Goal: Information Seeking & Learning: Learn about a topic

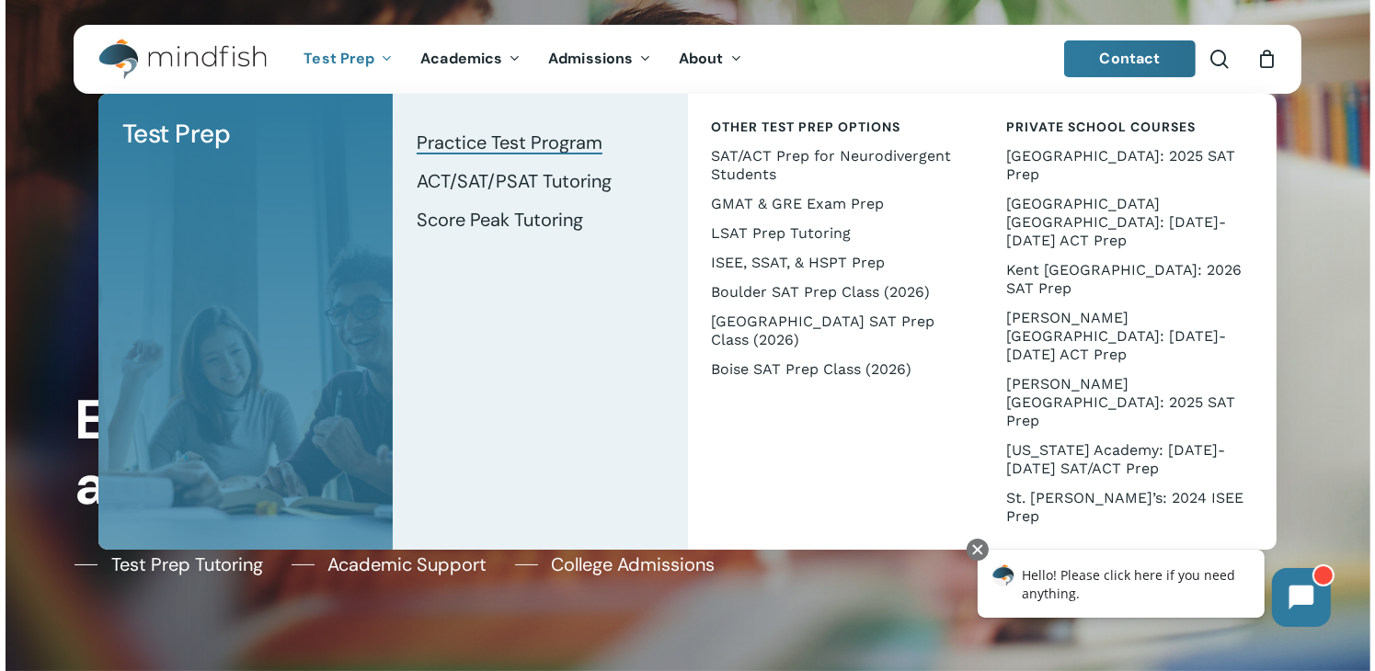
click at [539, 148] on span "Practice Test Program" at bounding box center [510, 143] width 186 height 24
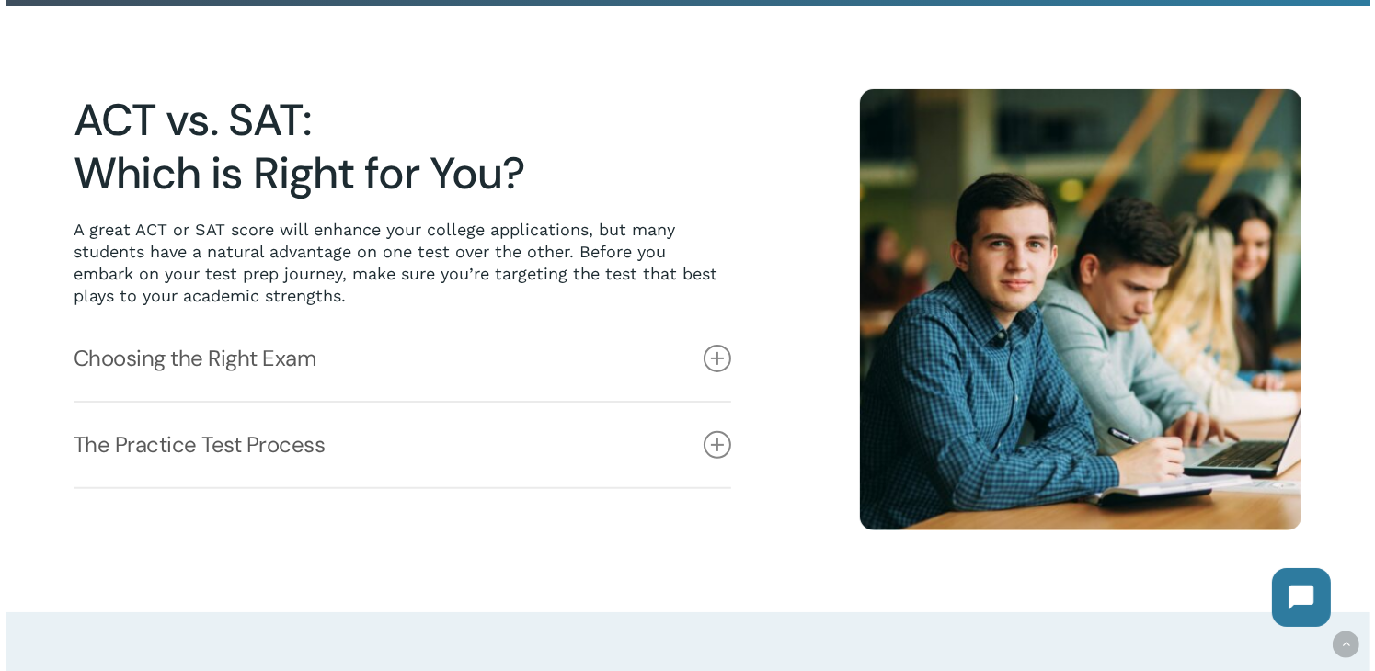
scroll to position [460, 0]
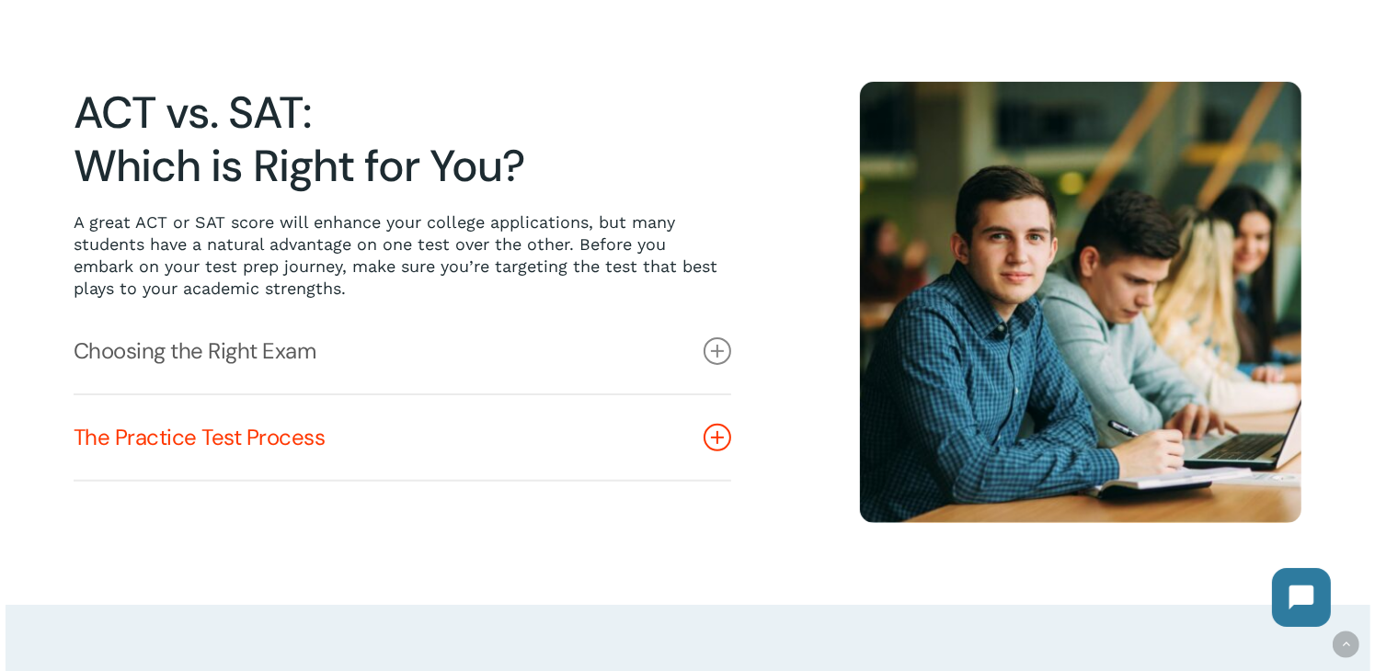
click at [324, 447] on link "The Practice Test Process" at bounding box center [403, 437] width 658 height 85
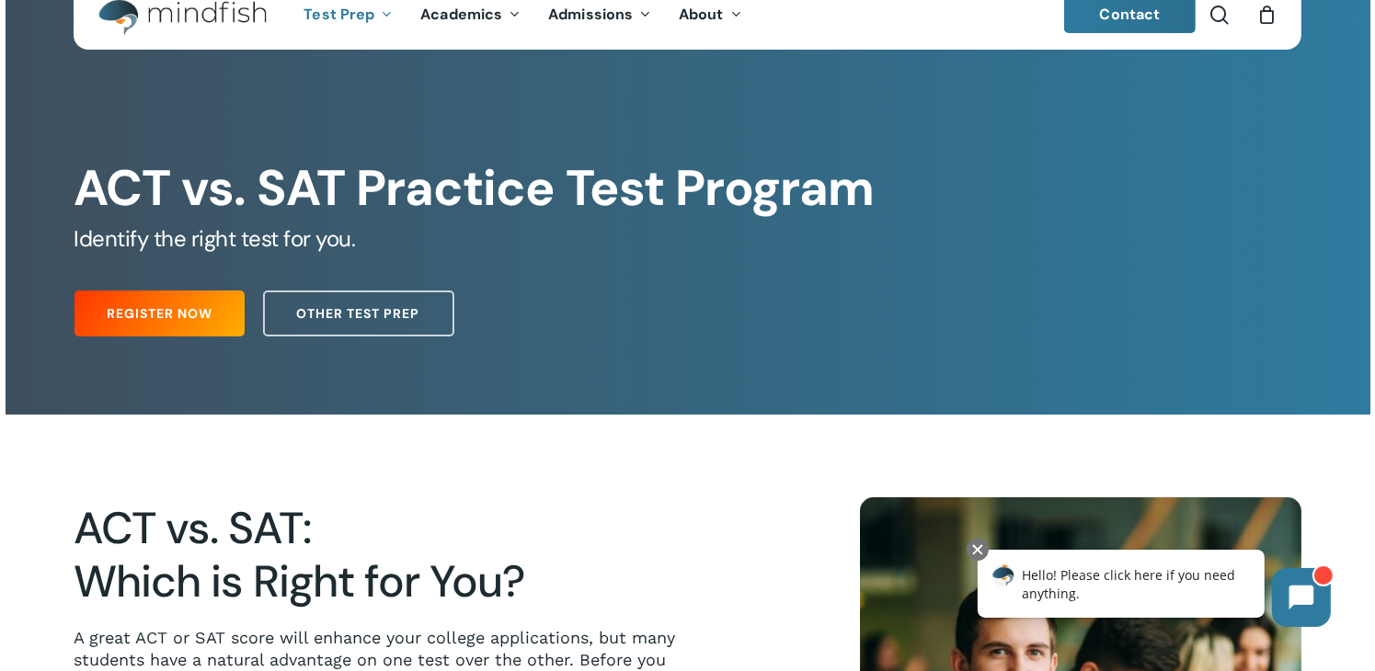
scroll to position [0, 0]
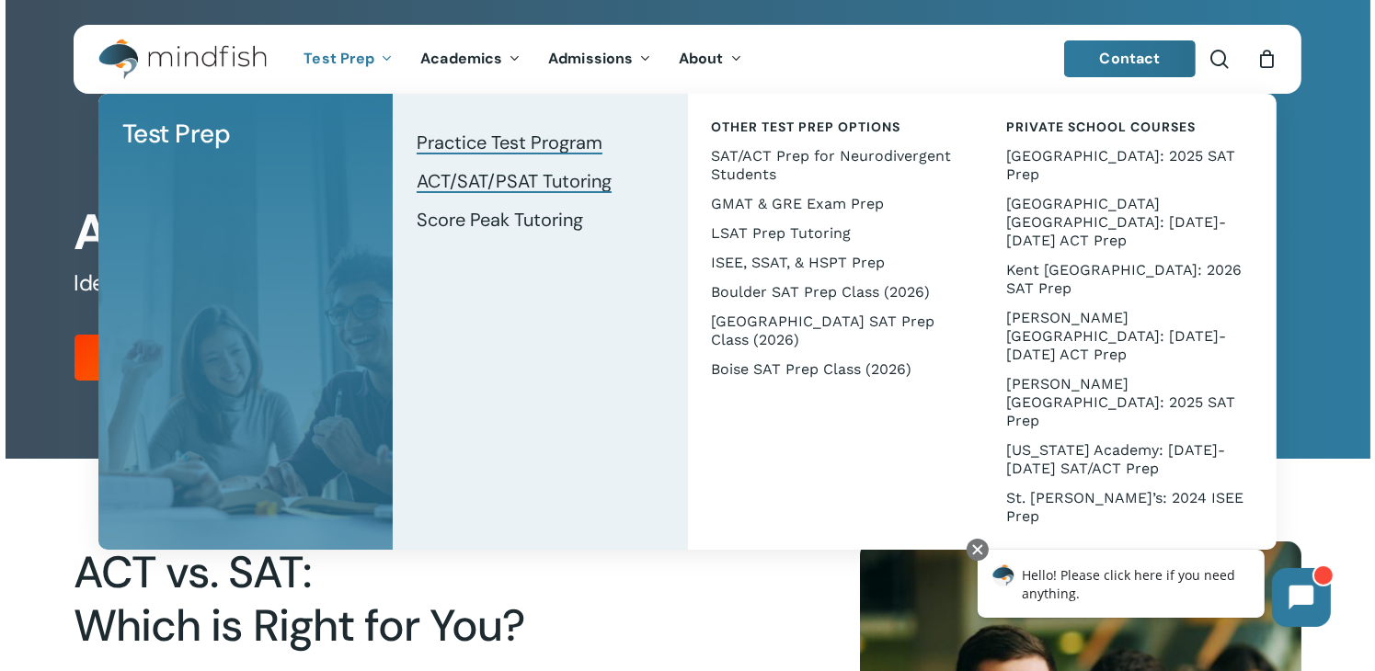
click at [461, 177] on span "ACT/SAT/PSAT Tutoring" at bounding box center [514, 181] width 195 height 24
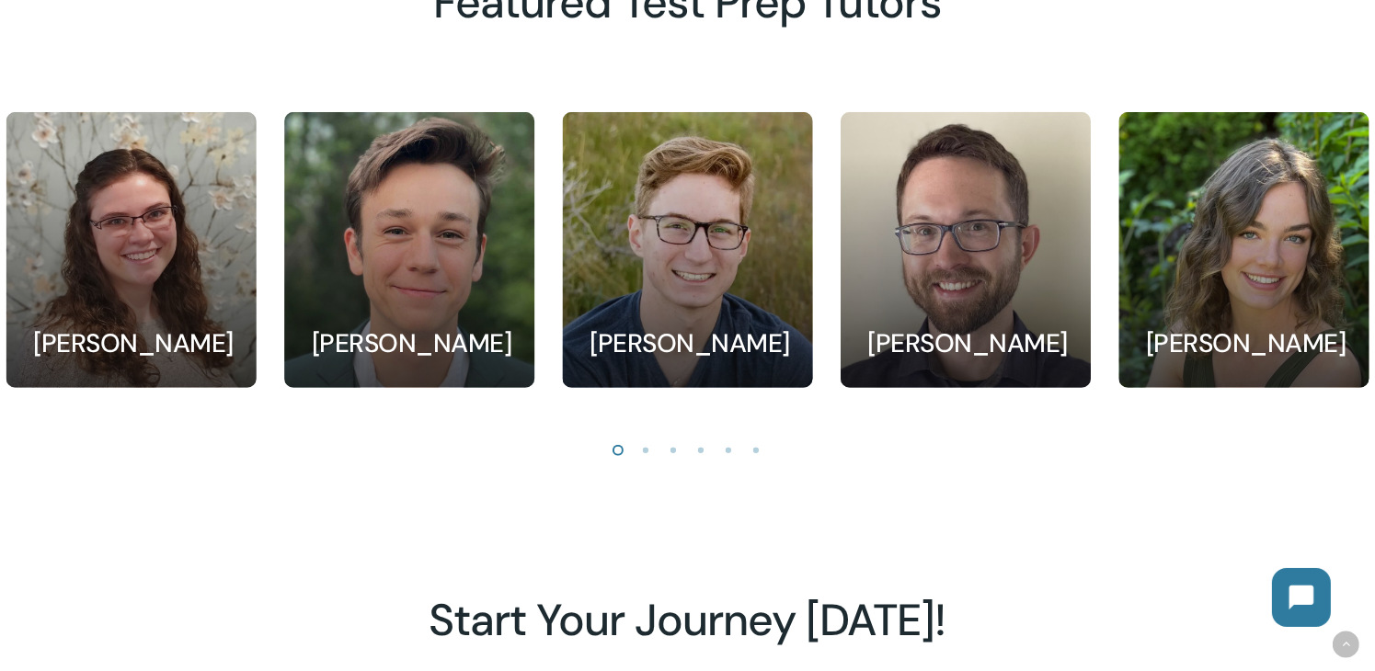
scroll to position [1747, 0]
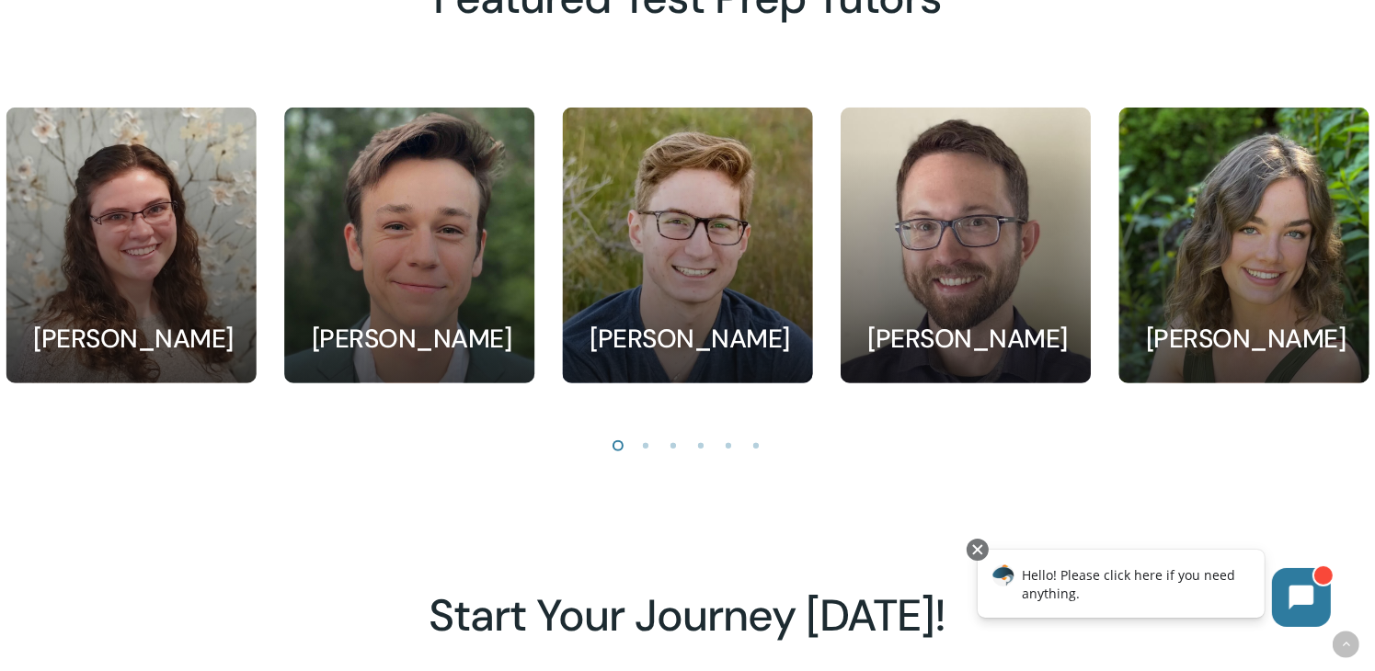
click at [639, 450] on li "Page dot 2" at bounding box center [647, 445] width 28 height 28
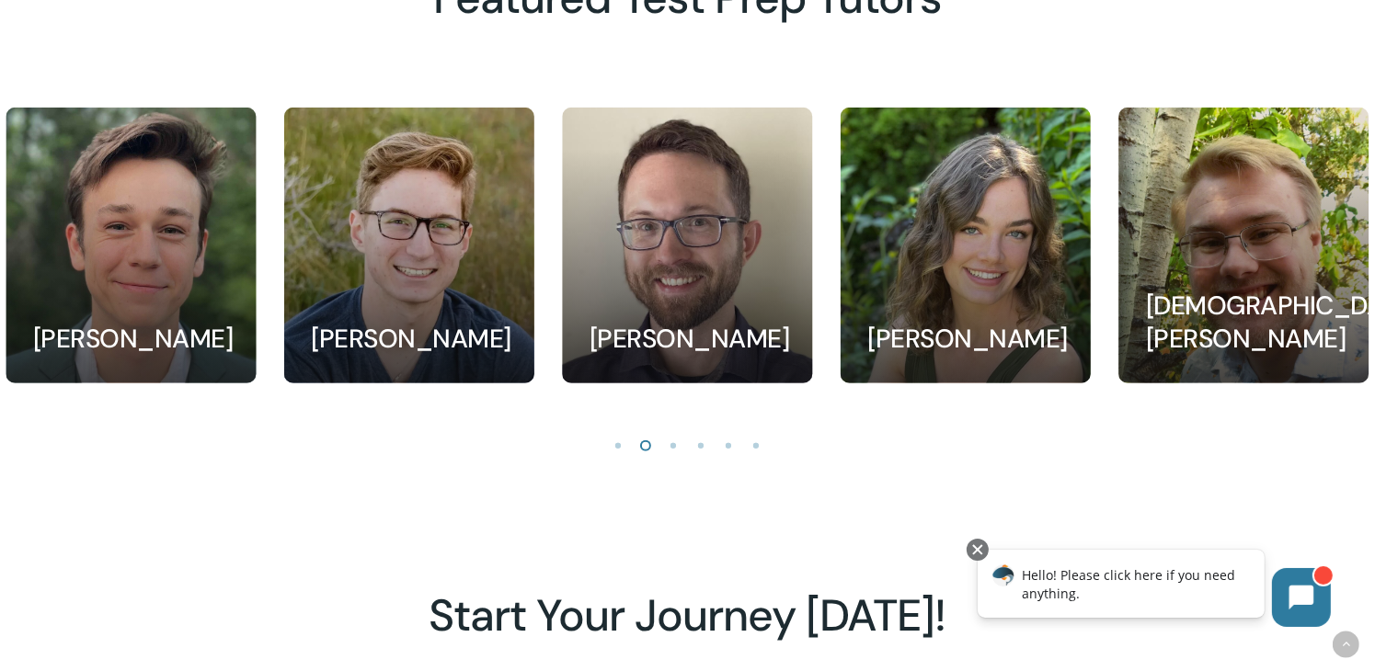
click at [670, 451] on li "Page dot 3" at bounding box center [674, 445] width 28 height 28
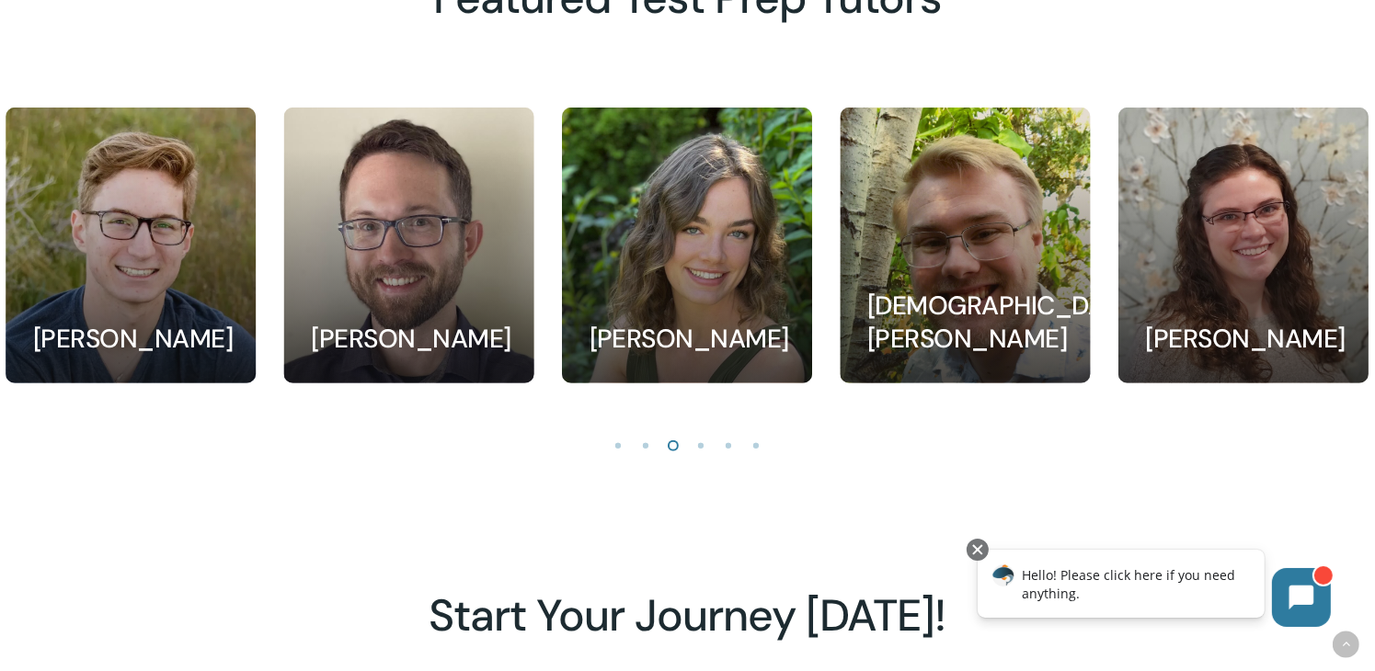
click at [699, 454] on li "Page dot 4" at bounding box center [702, 445] width 28 height 28
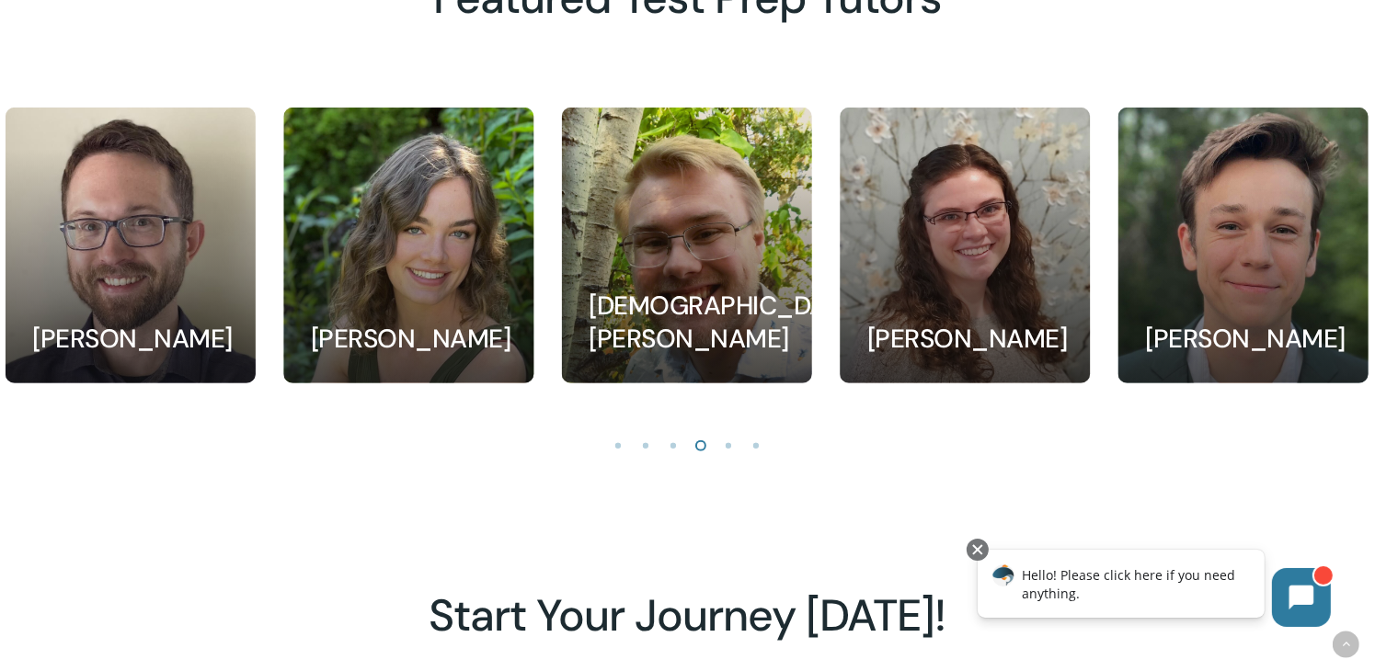
click at [725, 455] on li "Page dot 5" at bounding box center [729, 445] width 28 height 28
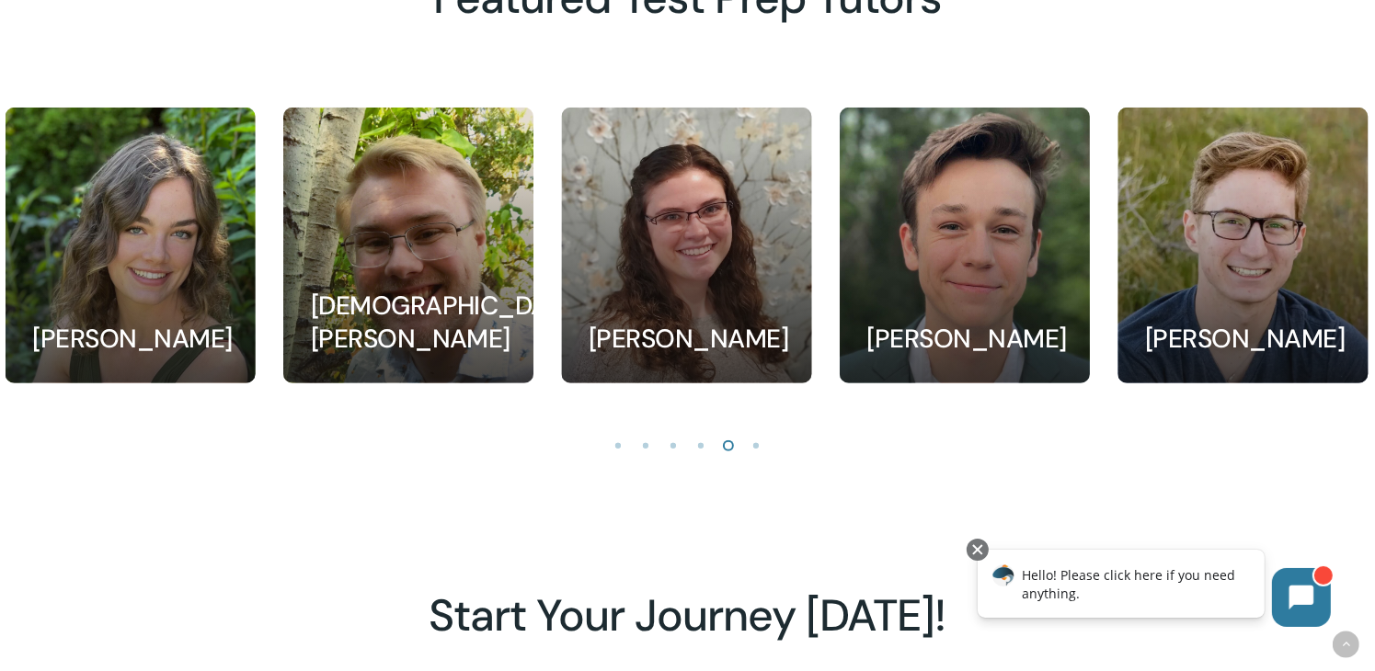
click at [755, 453] on li "Page dot 6" at bounding box center [757, 445] width 28 height 28
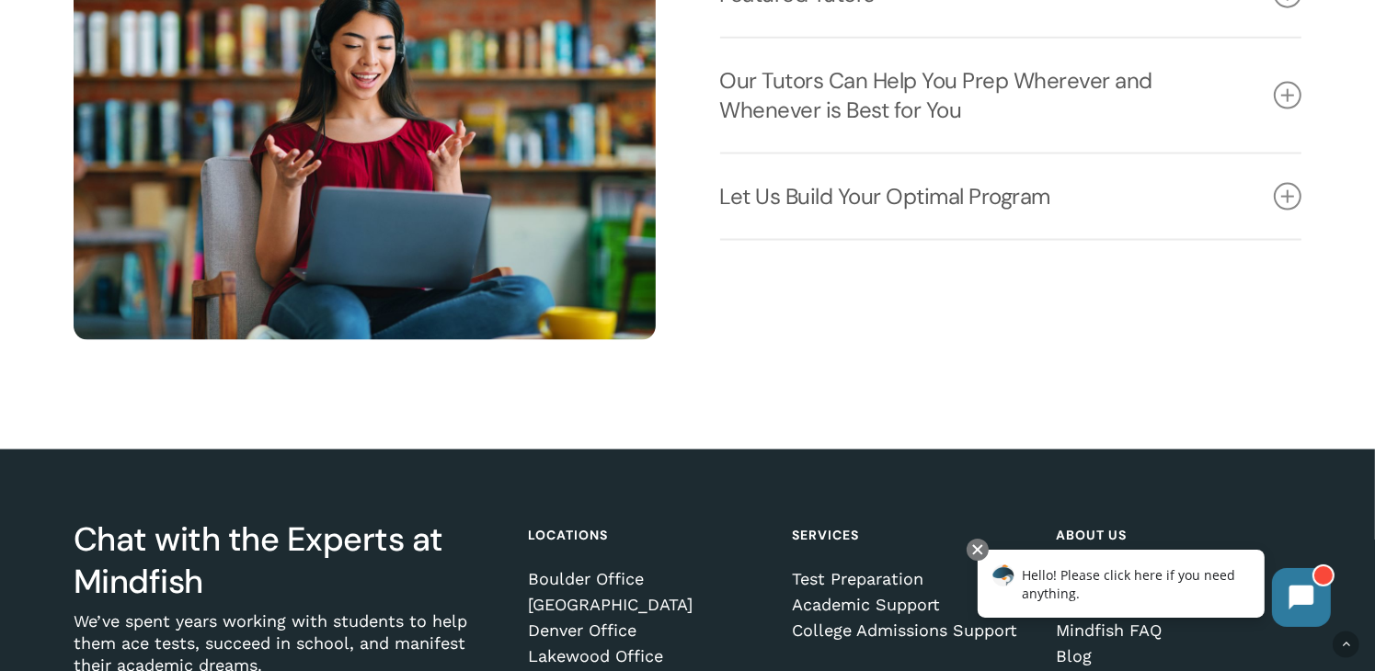
scroll to position [2575, 0]
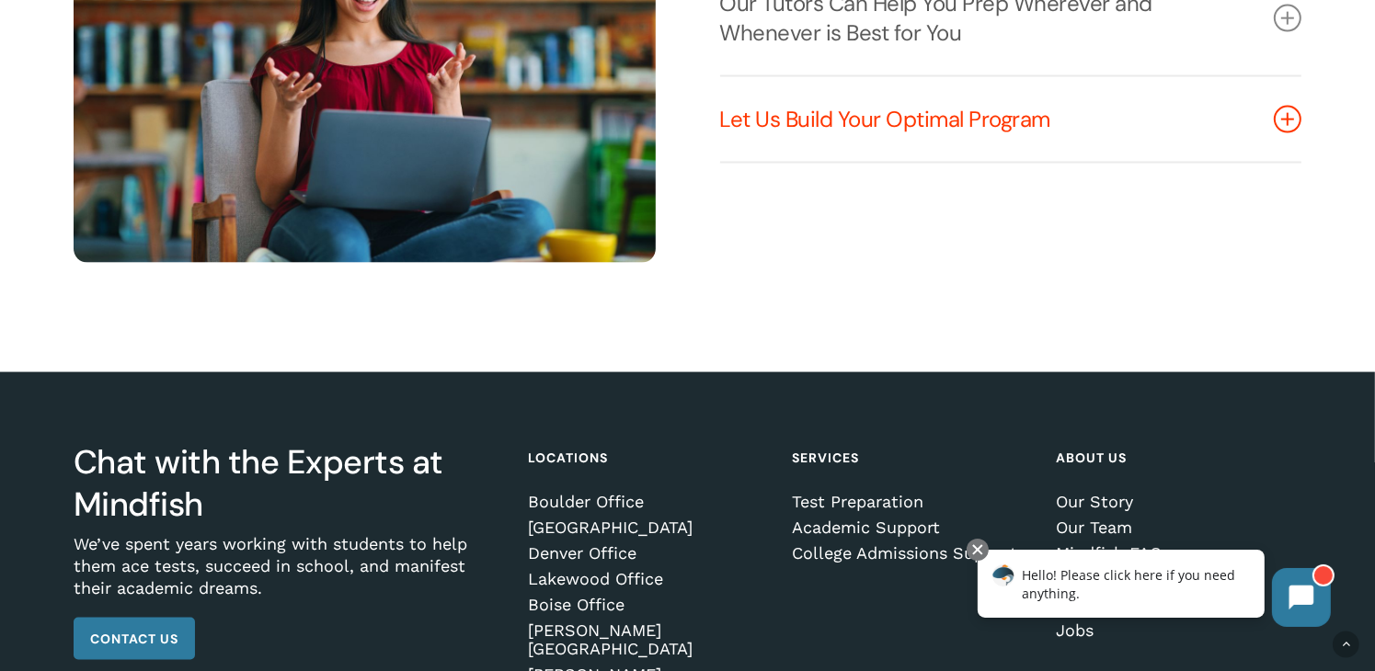
click at [887, 133] on link "Let Us Build Your Optimal Program" at bounding box center [1011, 119] width 582 height 85
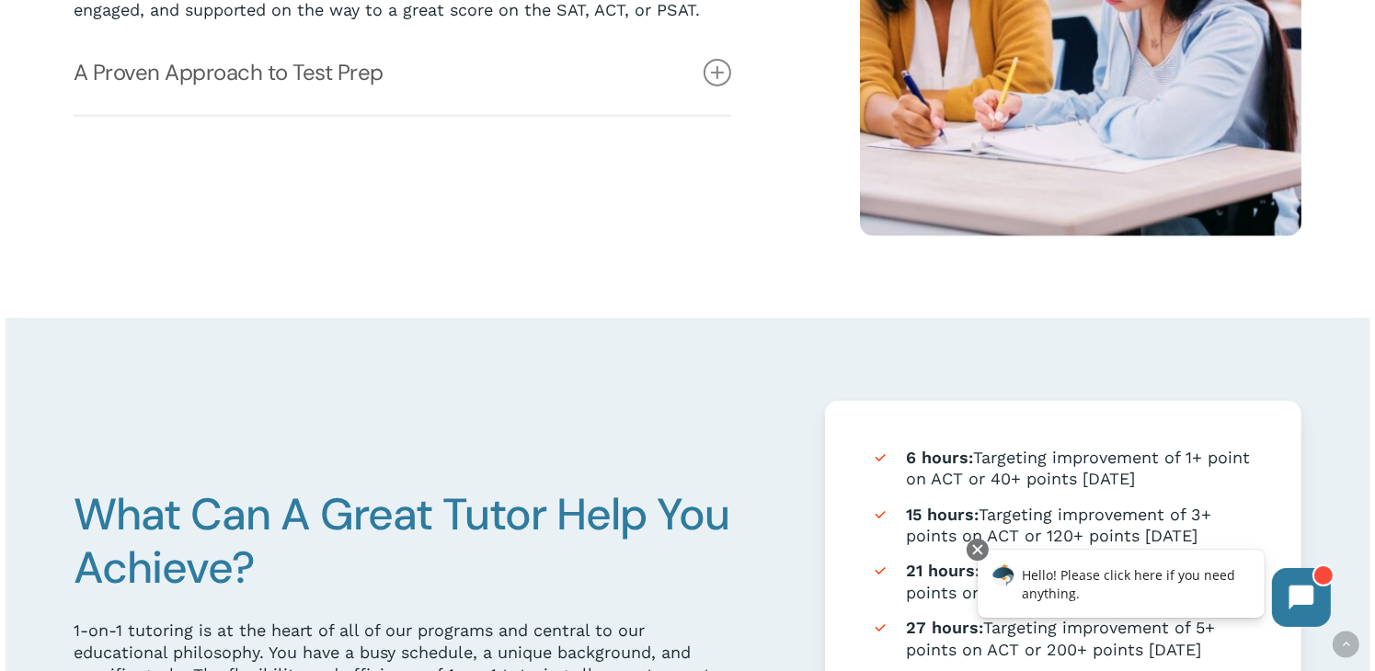
scroll to position [460, 0]
